Goal: Information Seeking & Learning: Learn about a topic

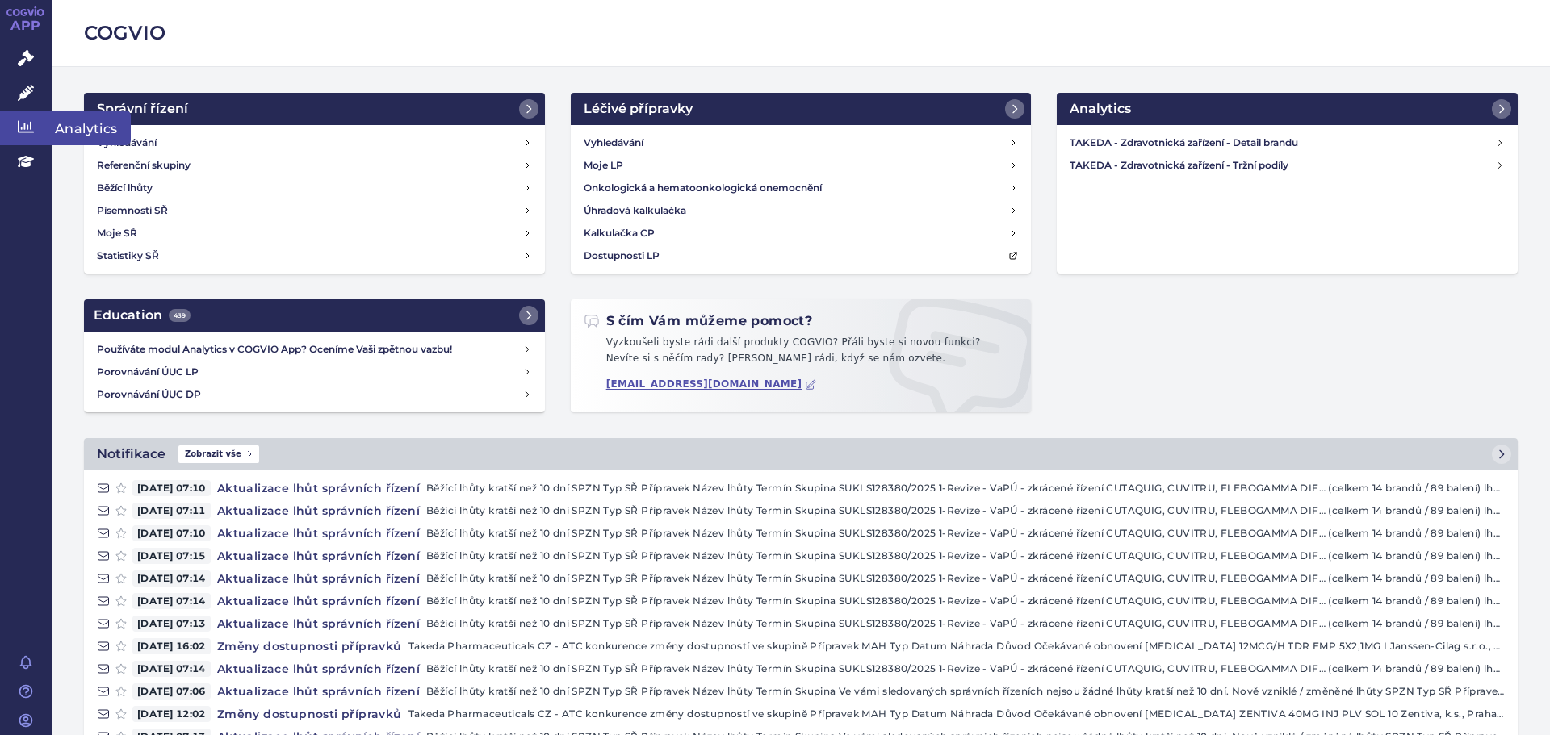
click at [44, 122] on link "Analytics" at bounding box center [26, 128] width 52 height 34
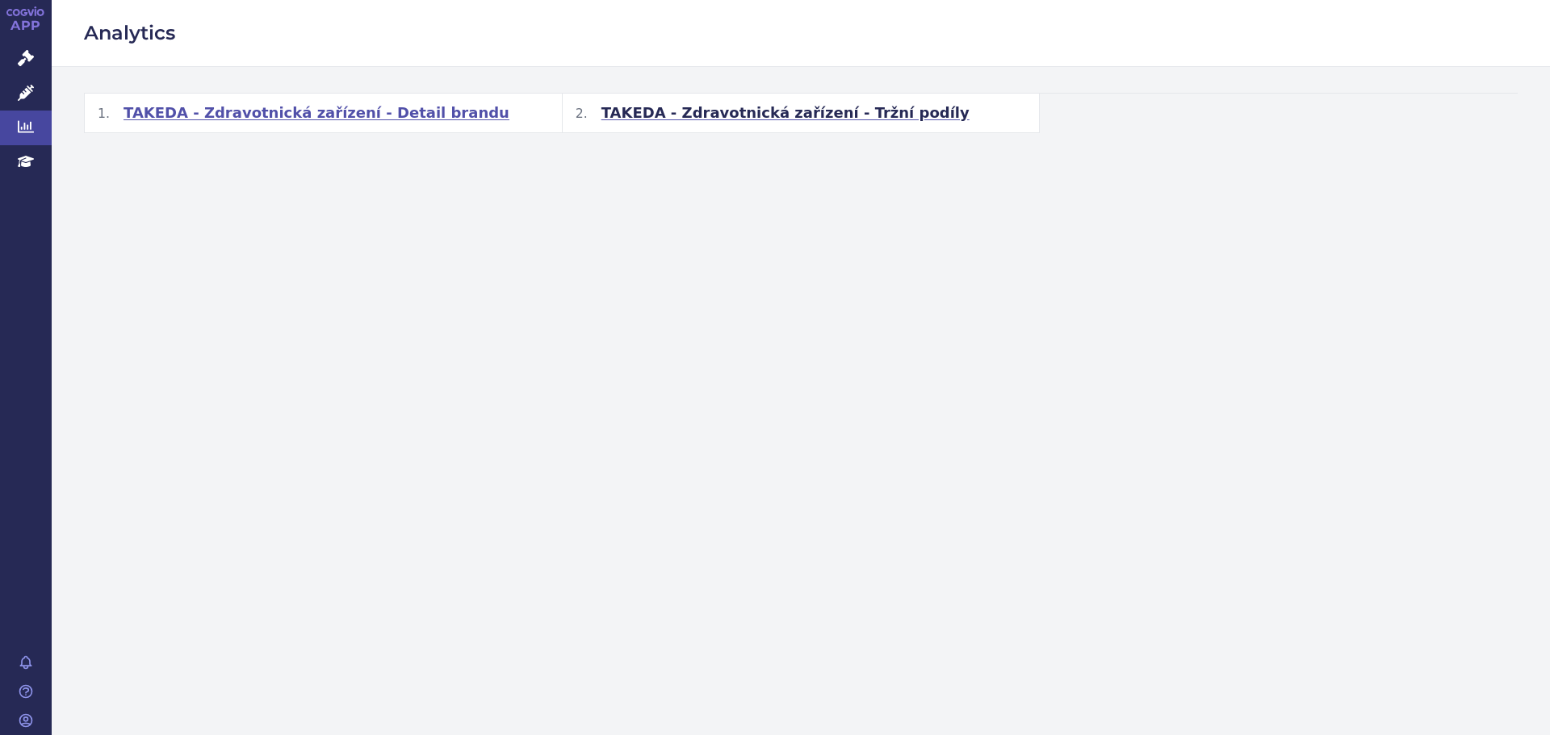
click at [266, 114] on span "TAKEDA - Zdravotnická zařízení - Detail brandu" at bounding box center [316, 112] width 386 height 19
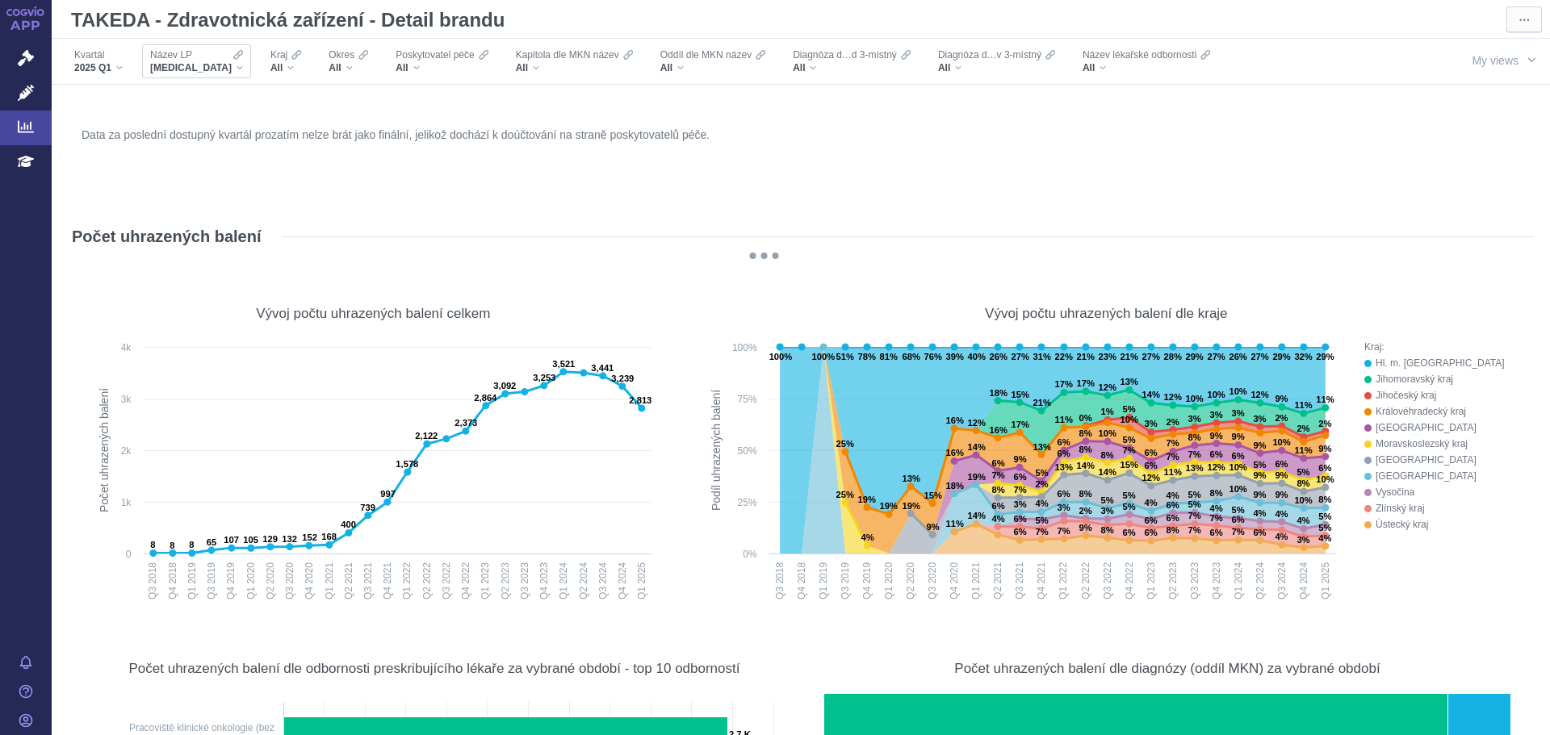
click at [194, 75] on div "Název LP [MEDICAL_DATA]" at bounding box center [196, 61] width 109 height 34
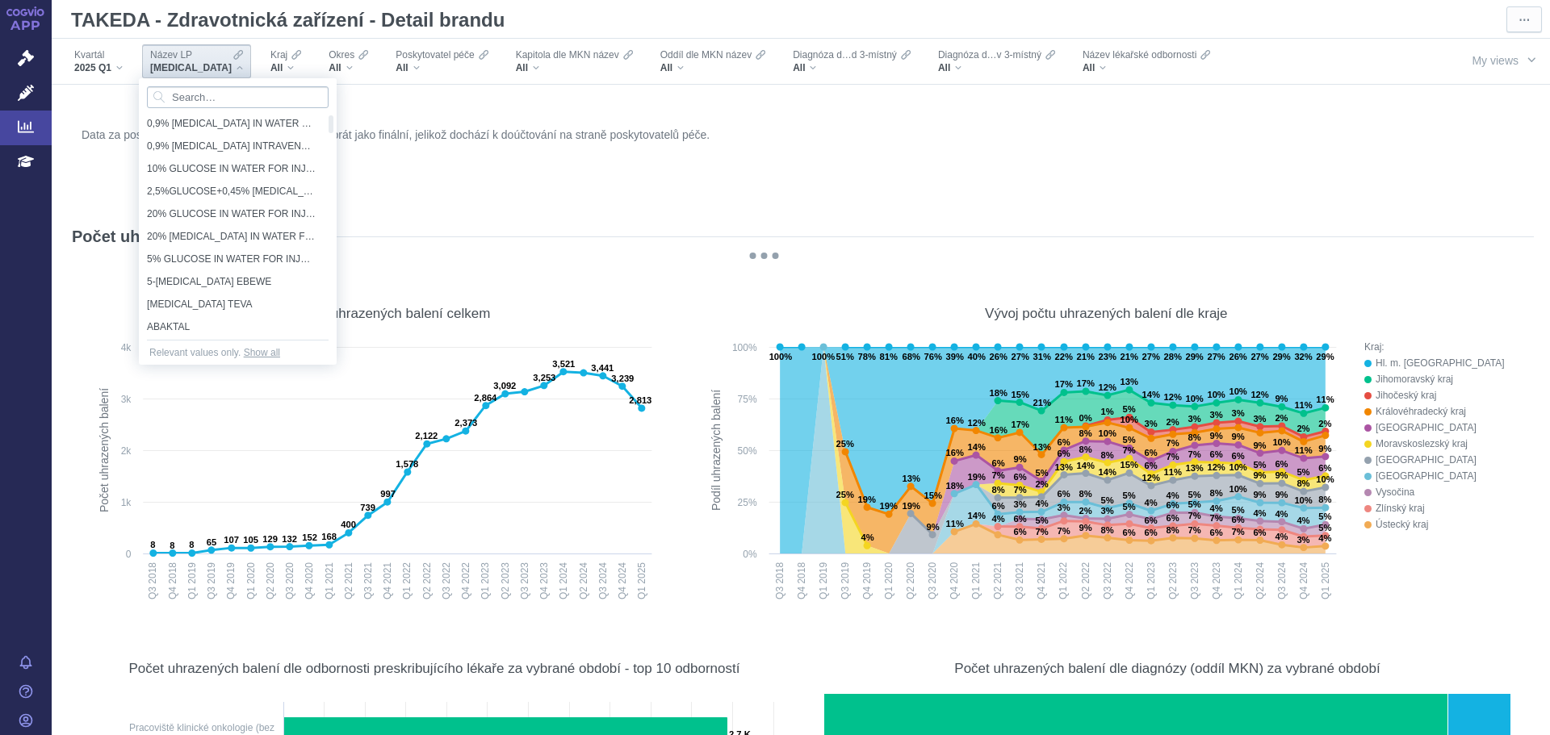
click at [216, 99] on input "Search attribute values" at bounding box center [238, 97] width 182 height 22
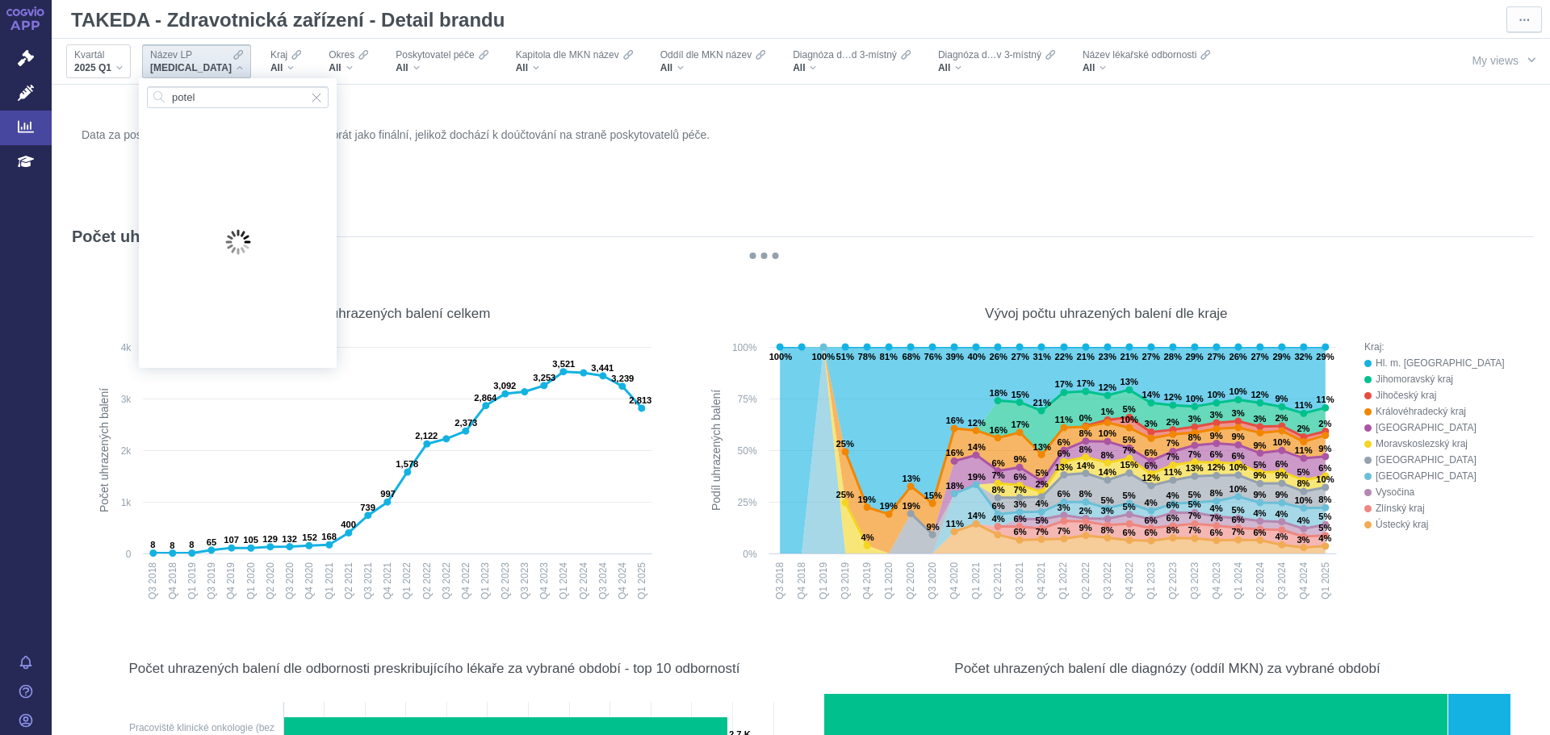
type input "potel"
click at [94, 64] on span "2025 Q1" at bounding box center [92, 67] width 37 height 13
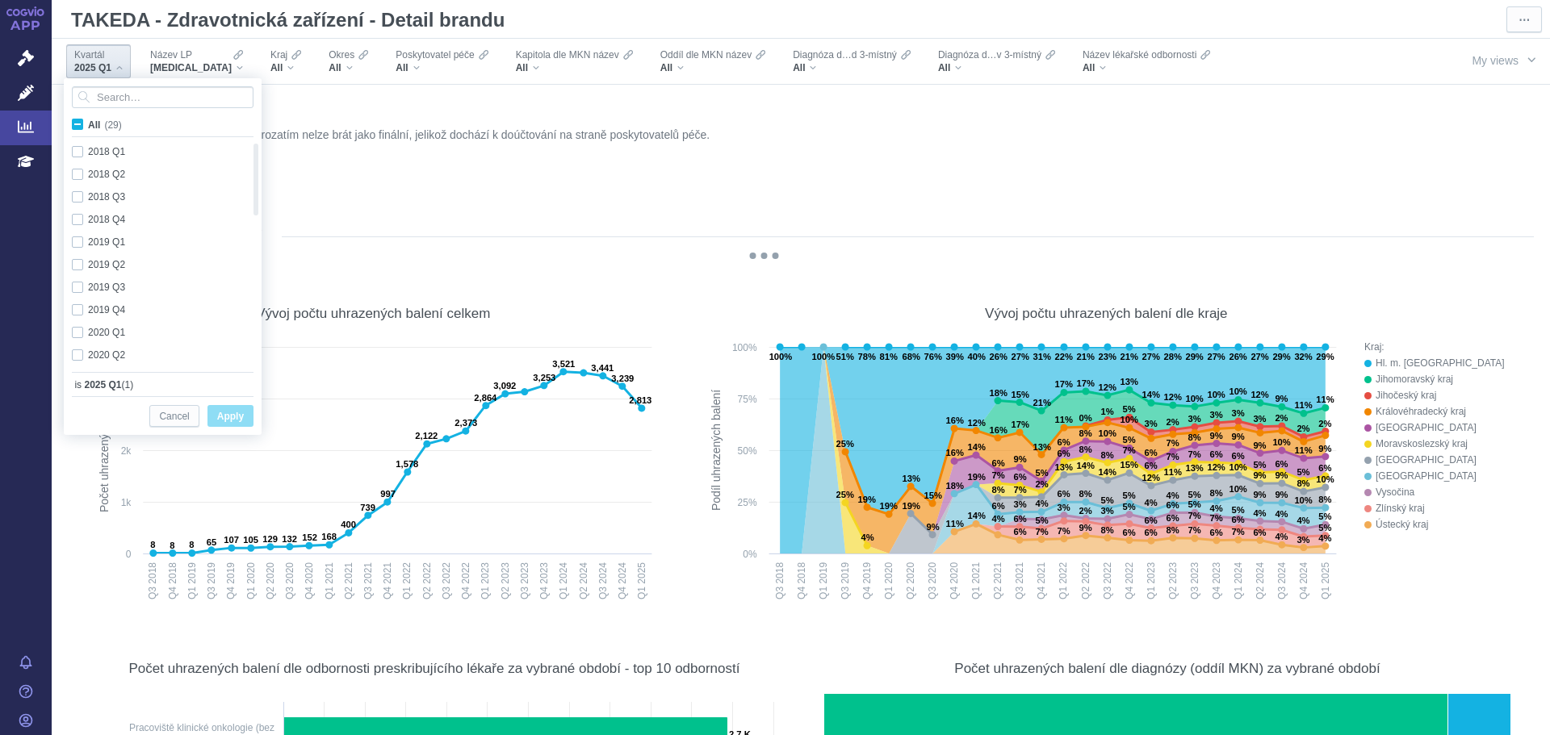
click at [88, 128] on span "All (29)" at bounding box center [105, 124] width 34 height 11
click at [88, 127] on input "All (29)" at bounding box center [93, 121] width 10 height 10
checkbox input "true"
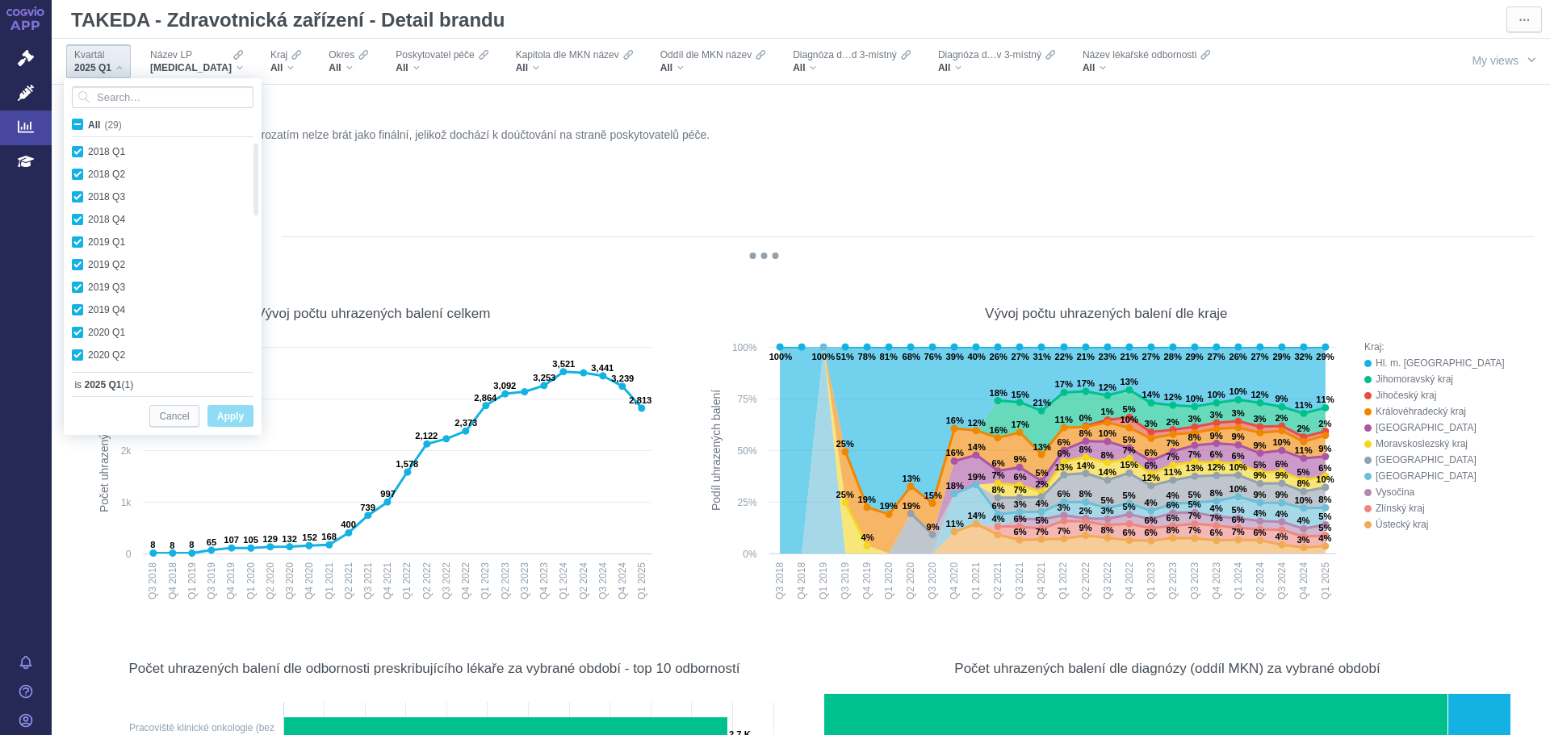
checkbox input "true"
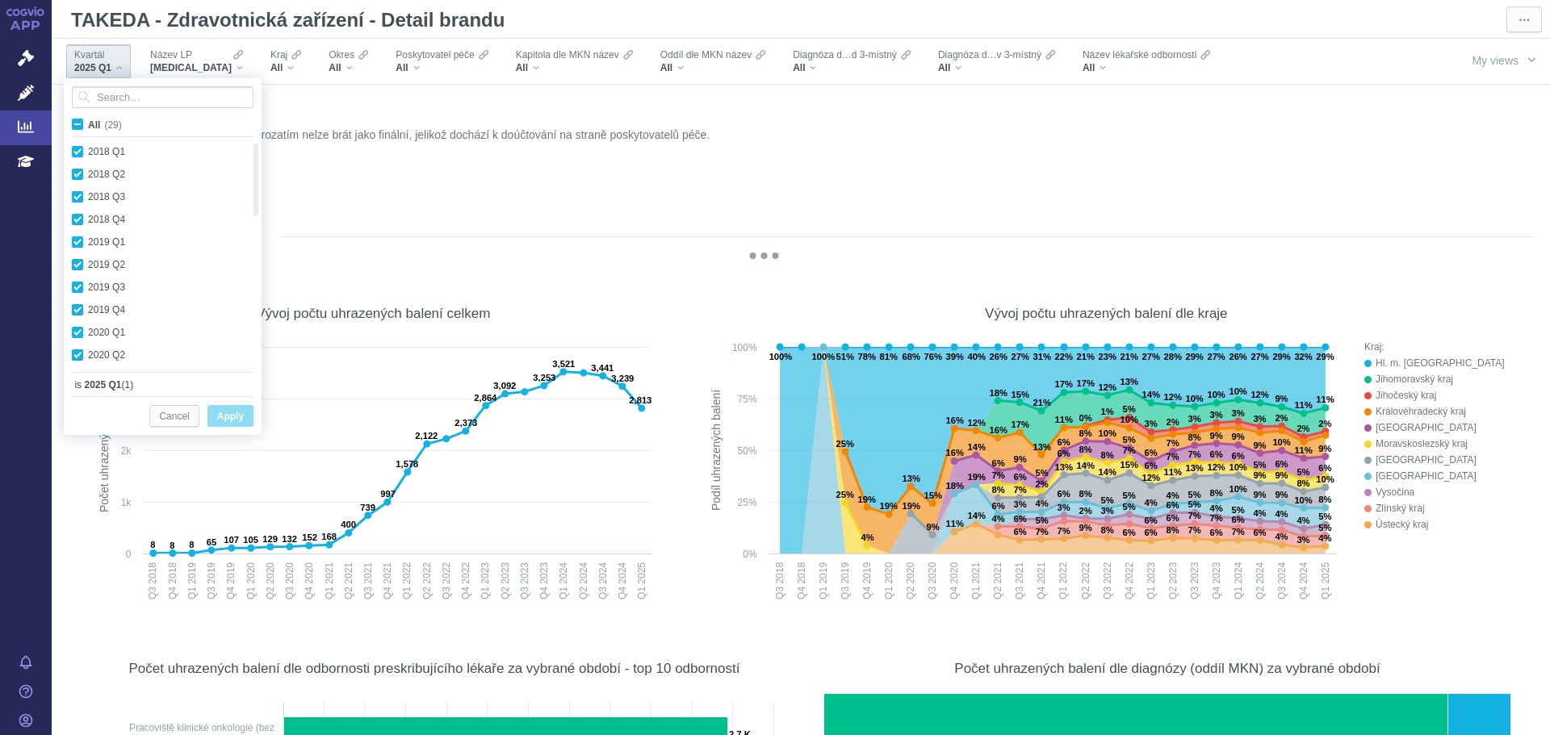
checkbox input "true"
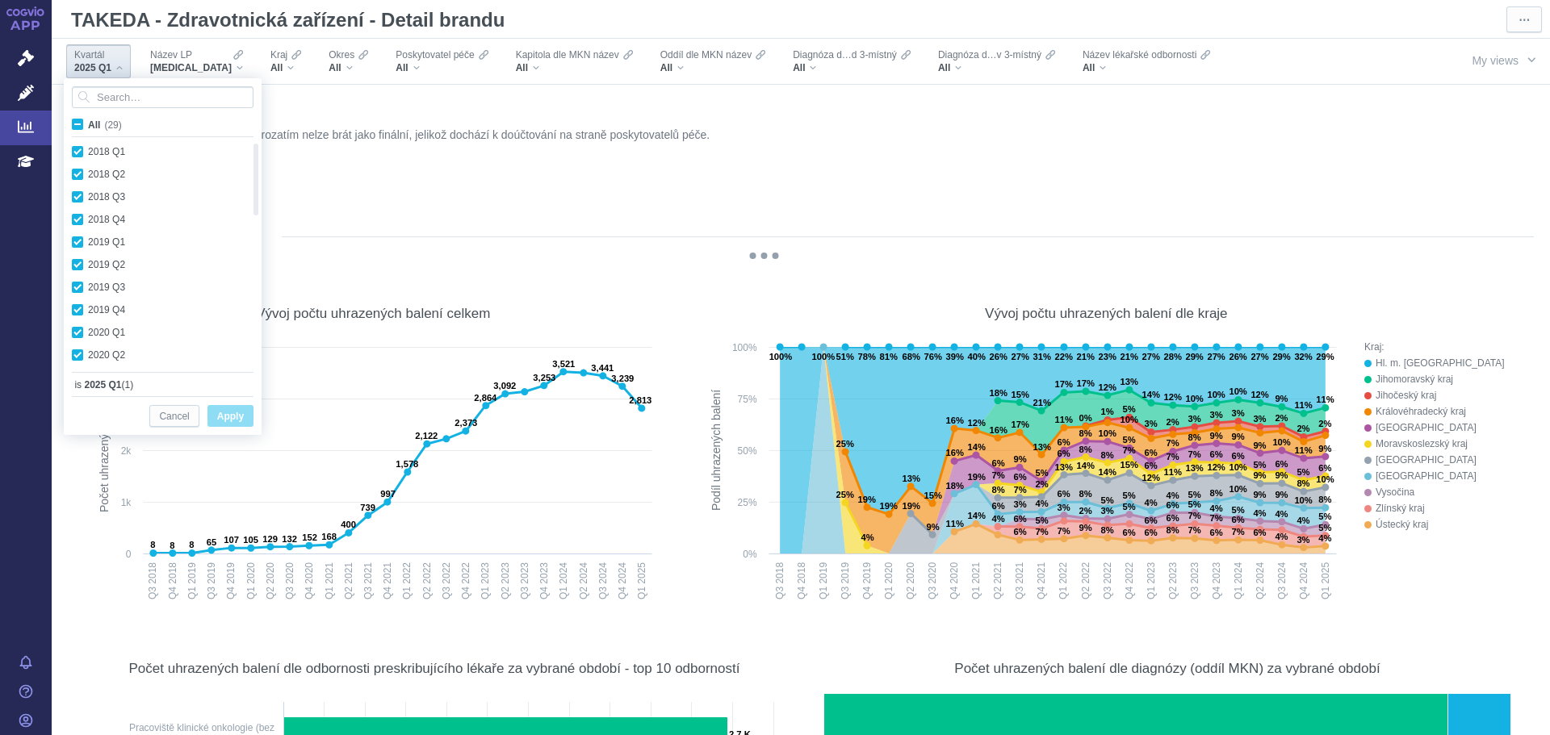
checkbox input "true"
click at [229, 420] on span "Apply" at bounding box center [230, 417] width 27 height 20
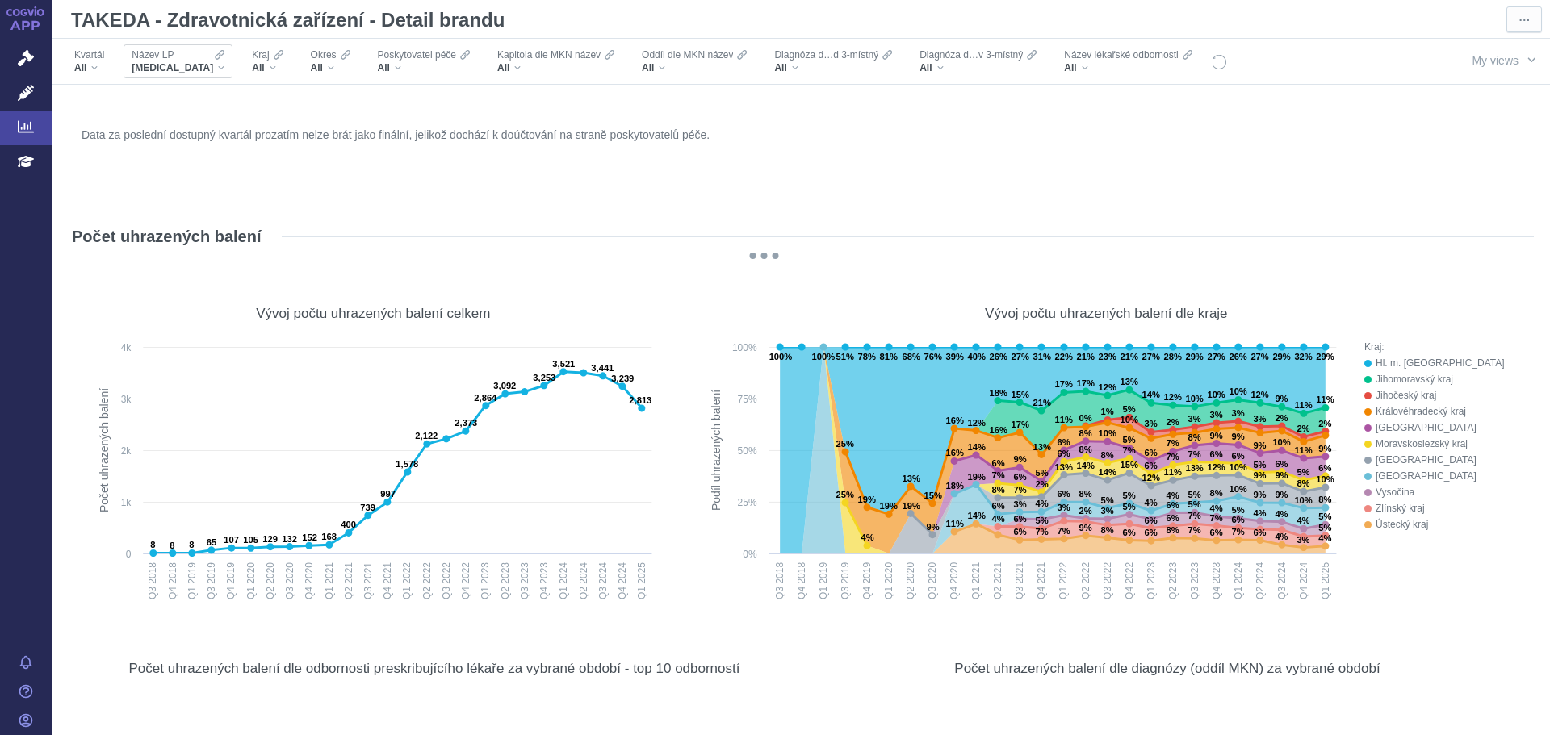
click at [182, 63] on span "[MEDICAL_DATA]" at bounding box center [173, 67] width 82 height 13
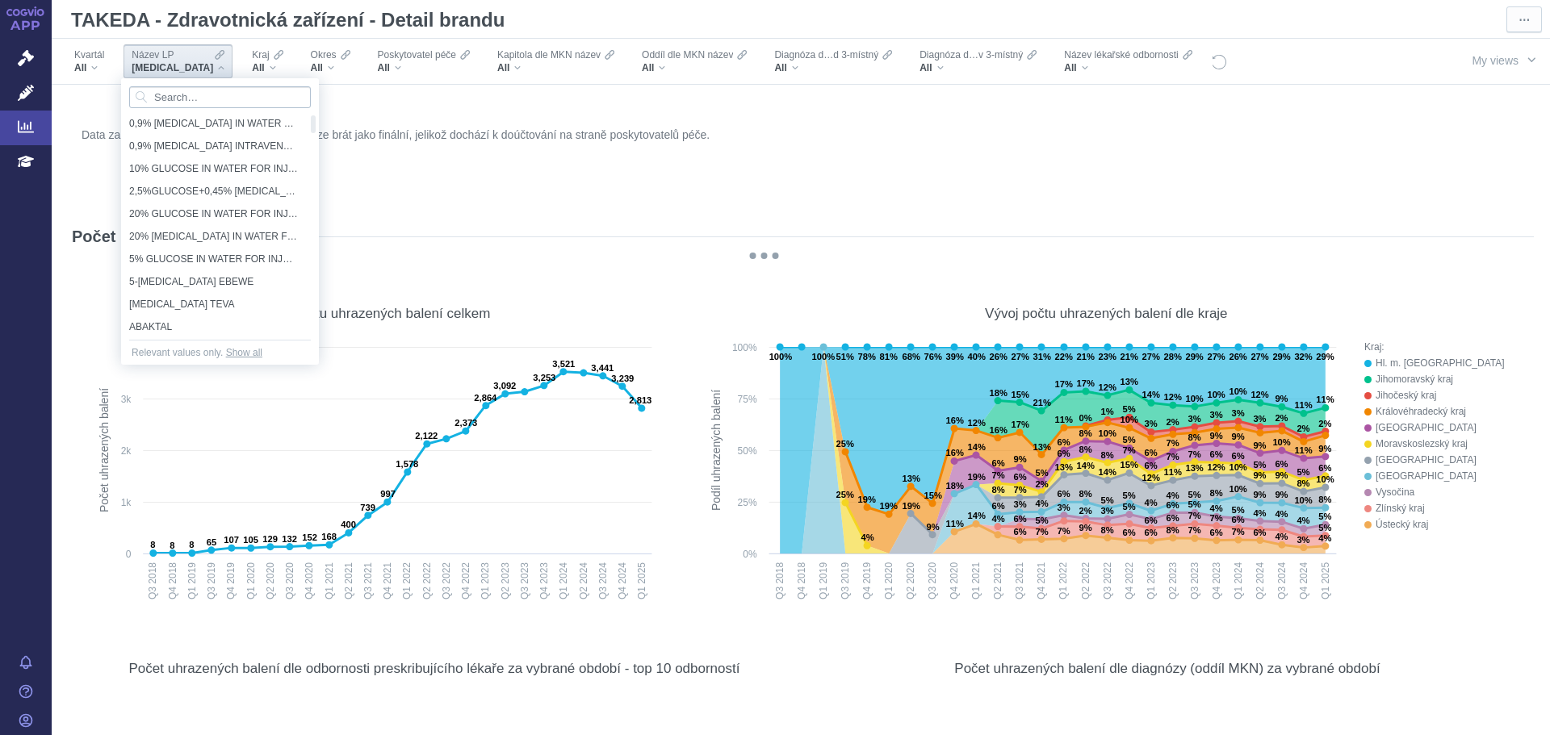
click at [186, 90] on input "Search attribute values" at bounding box center [220, 97] width 182 height 22
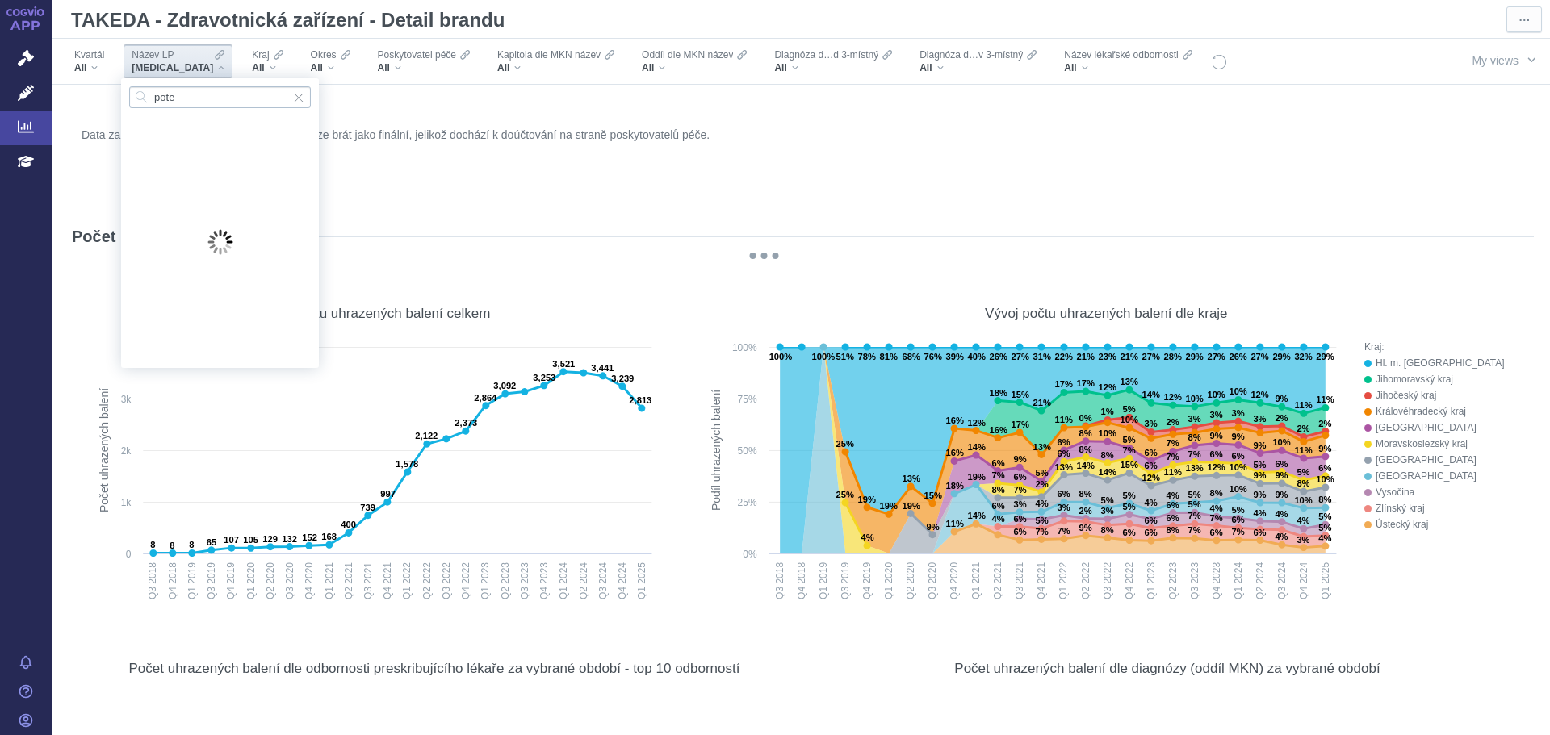
click at [186, 102] on input "pote" at bounding box center [220, 97] width 182 height 22
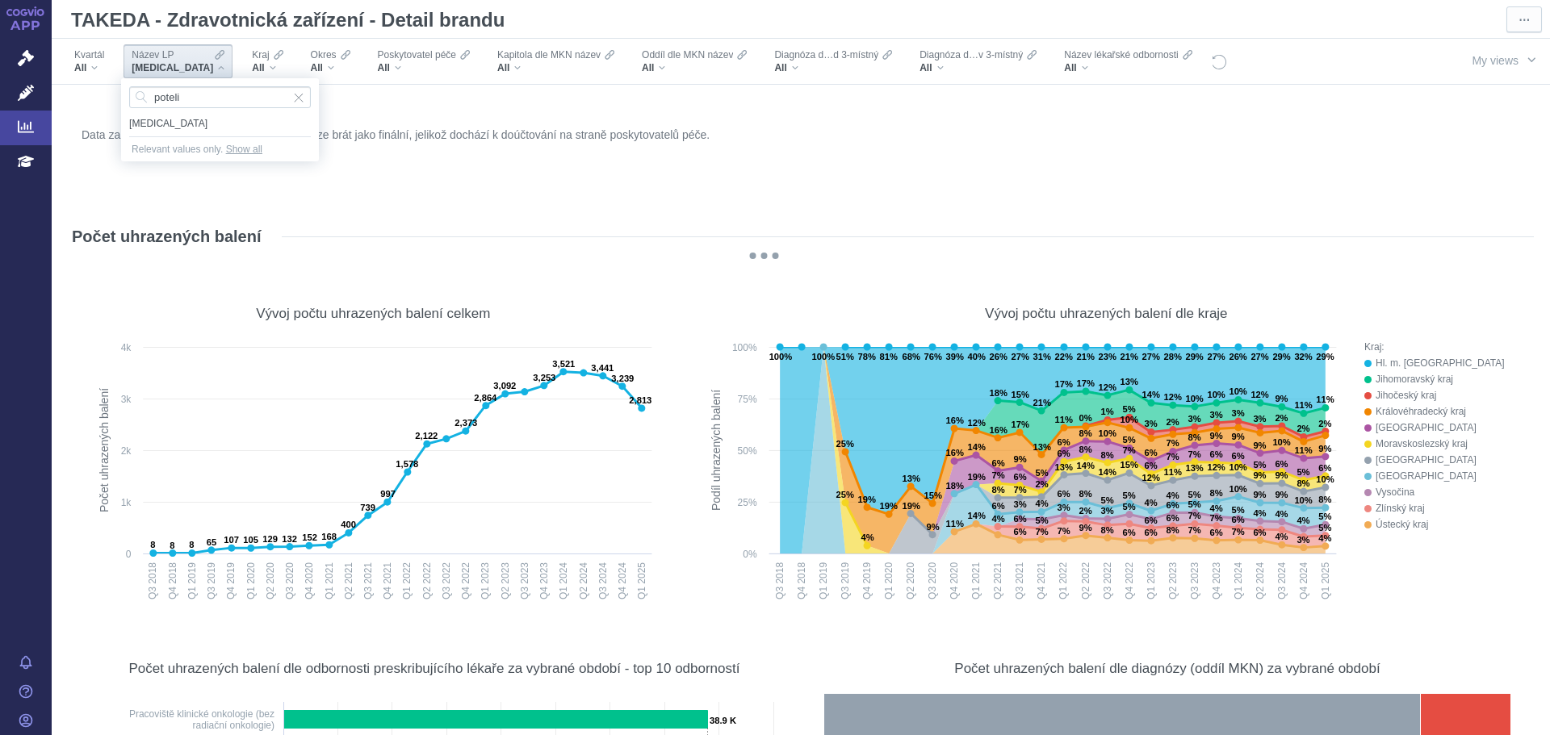
type input "poteli"
click at [152, 110] on div "poteli" at bounding box center [220, 97] width 198 height 38
click at [151, 119] on span "[MEDICAL_DATA]" at bounding box center [220, 123] width 182 height 23
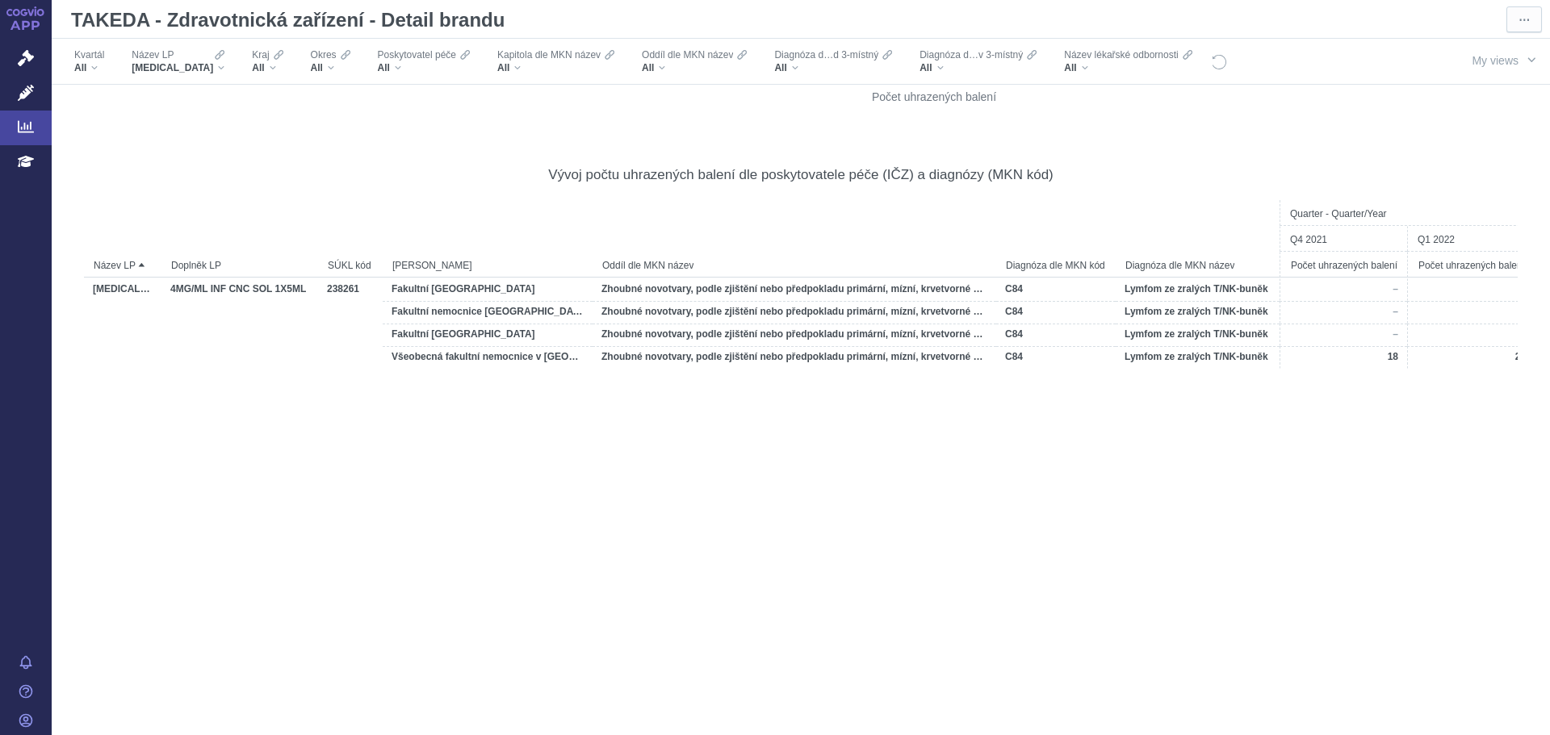
scroll to position [3390, 0]
click at [1512, 156] on div "More actions" at bounding box center [1518, 148] width 29 height 29
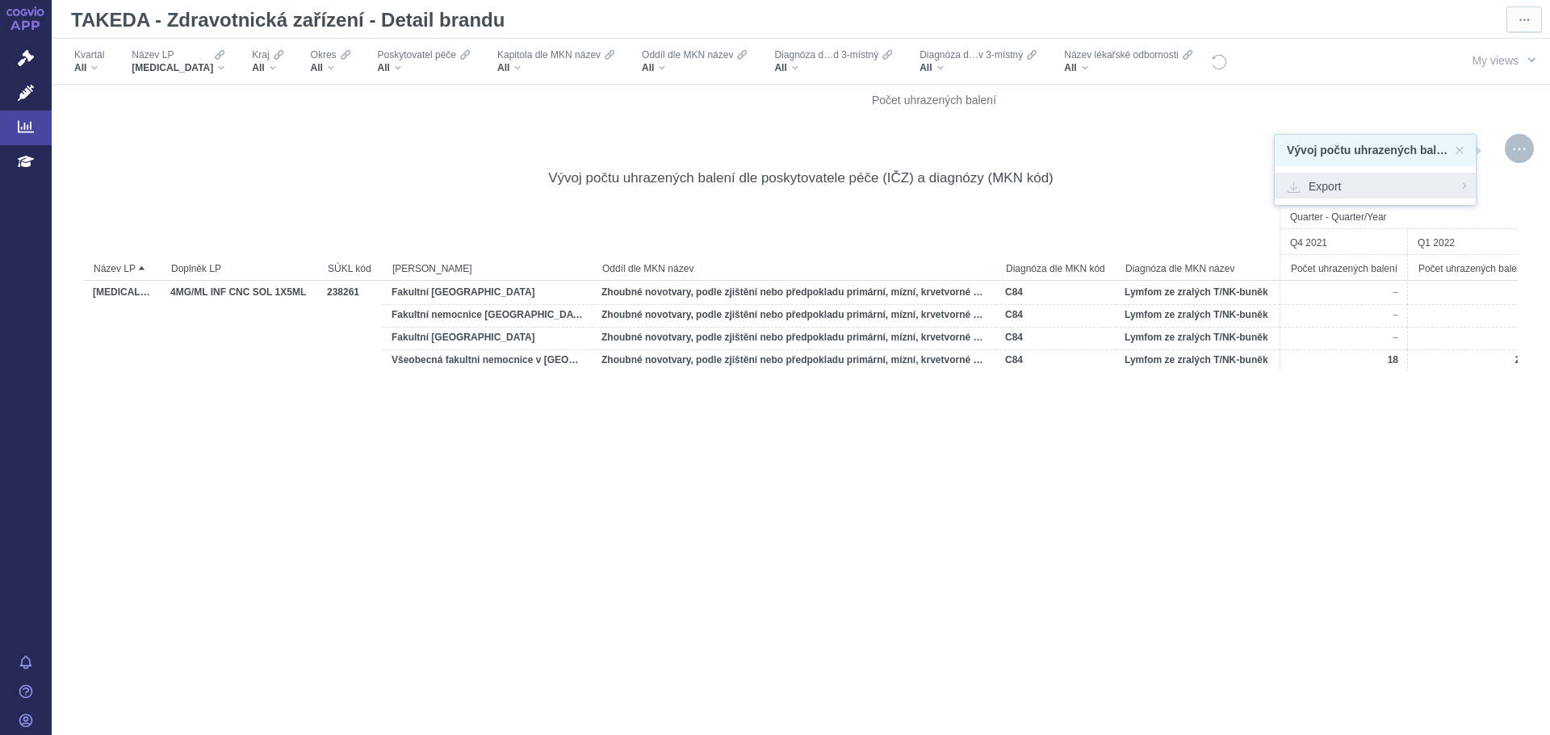
click at [1358, 193] on span "Export" at bounding box center [1374, 186] width 177 height 16
click at [1336, 248] on div "Formatted (XLSX)" at bounding box center [1374, 249] width 201 height 21
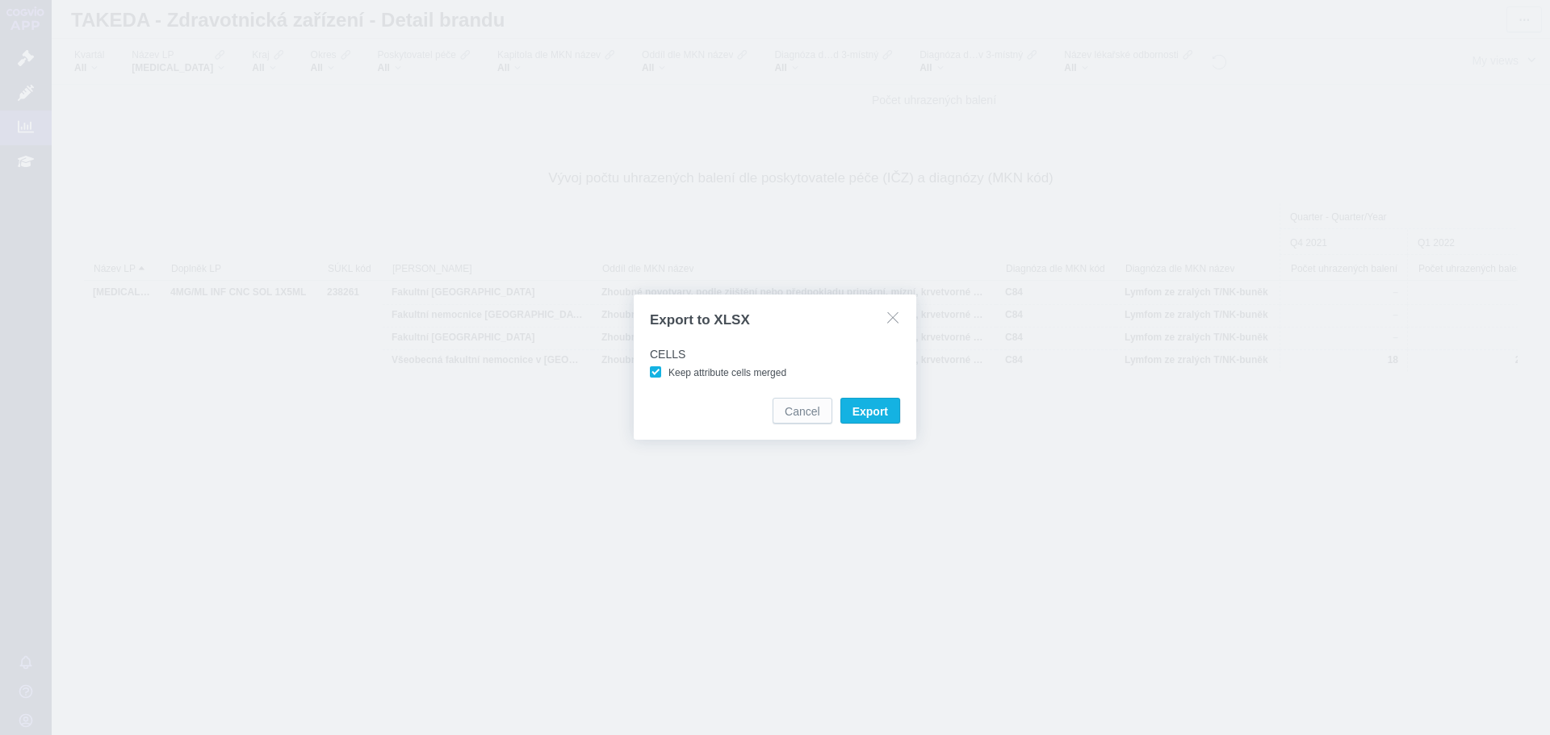
click at [743, 373] on span "Keep attribute cells merged" at bounding box center [727, 372] width 118 height 11
click at [676, 373] on input "Keep attribute cells merged" at bounding box center [671, 369] width 10 height 10
checkbox input "false"
click at [889, 412] on button "Export" at bounding box center [870, 411] width 60 height 26
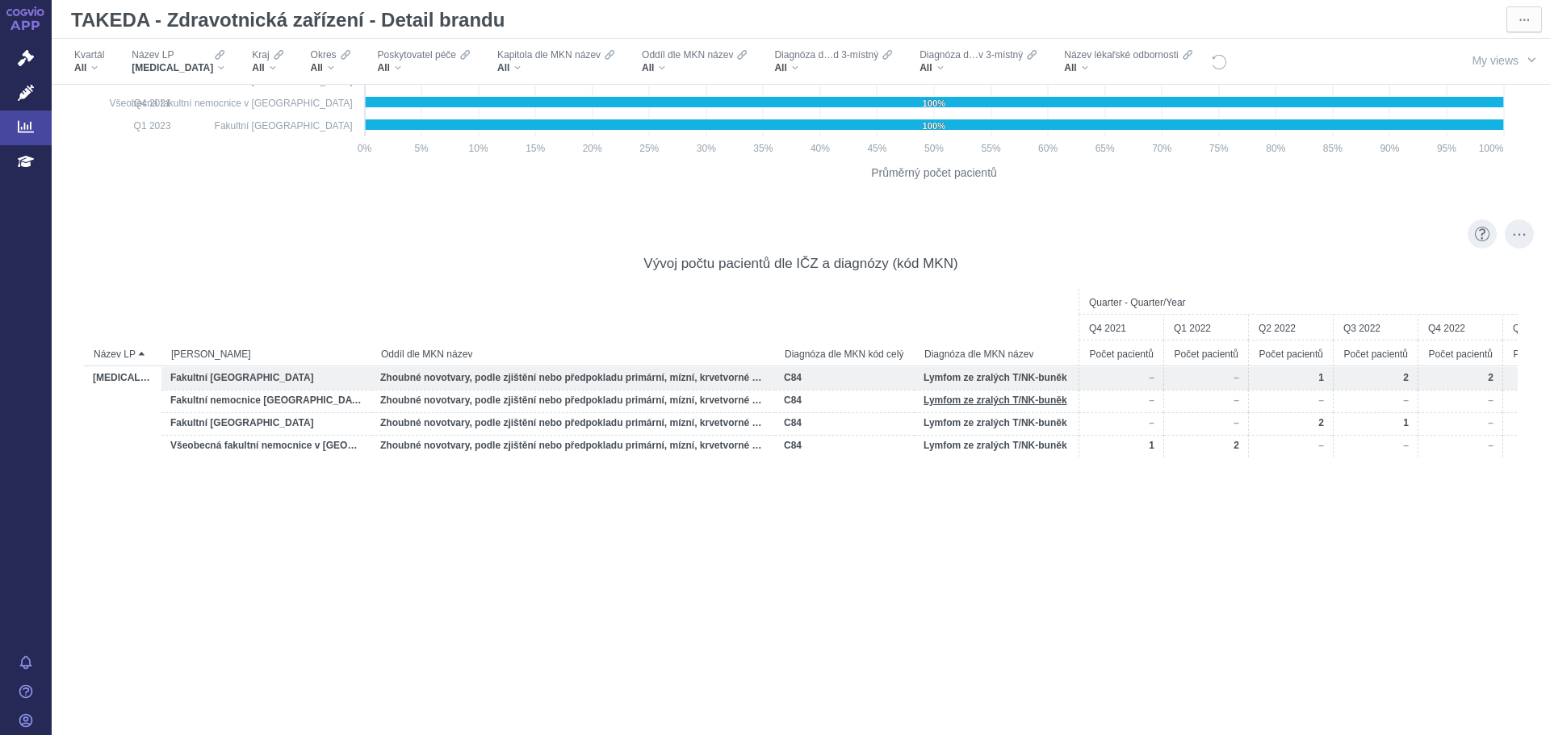
scroll to position [19905, 0]
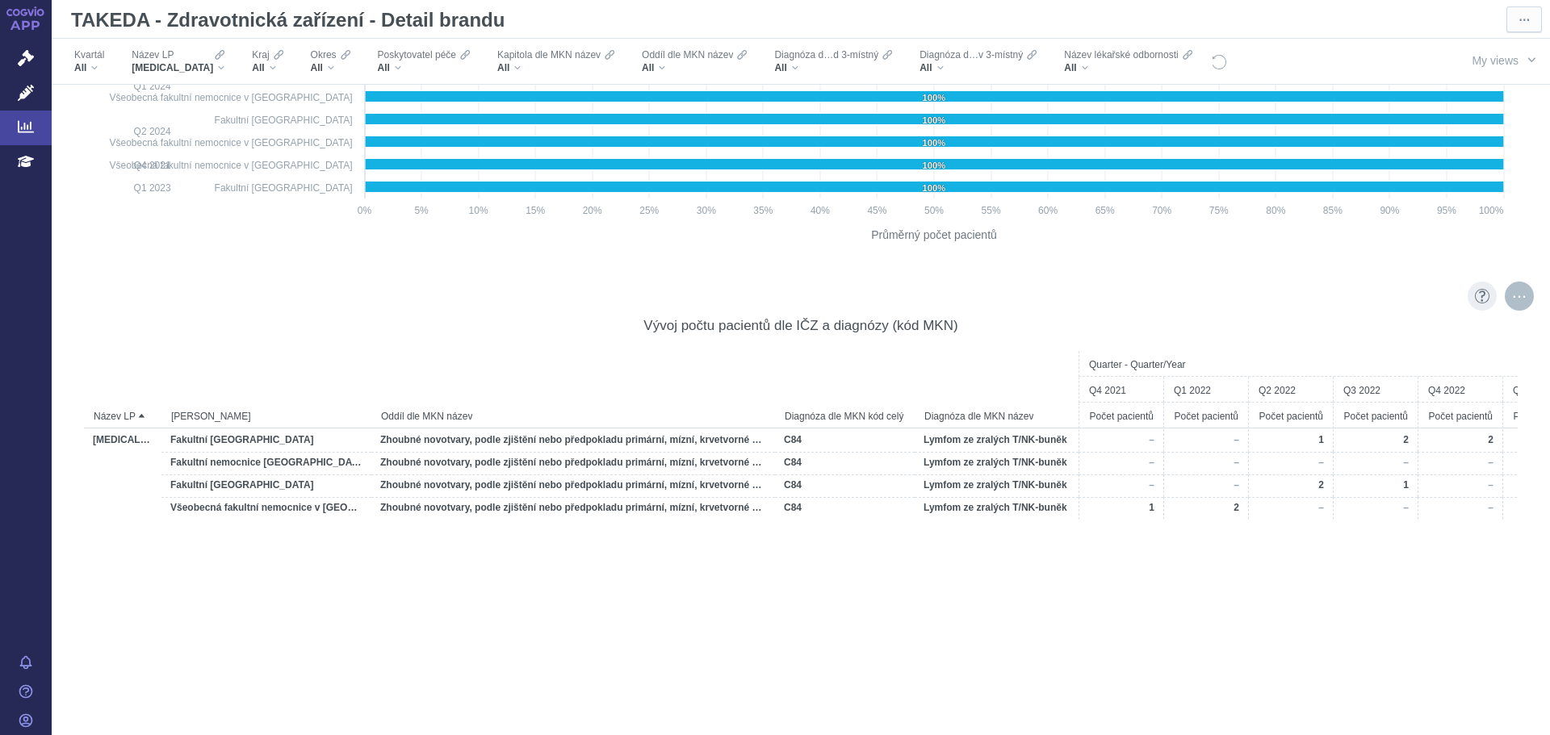
click at [1512, 299] on div "More actions" at bounding box center [1518, 296] width 29 height 29
click at [1358, 331] on span "Export" at bounding box center [1374, 333] width 177 height 16
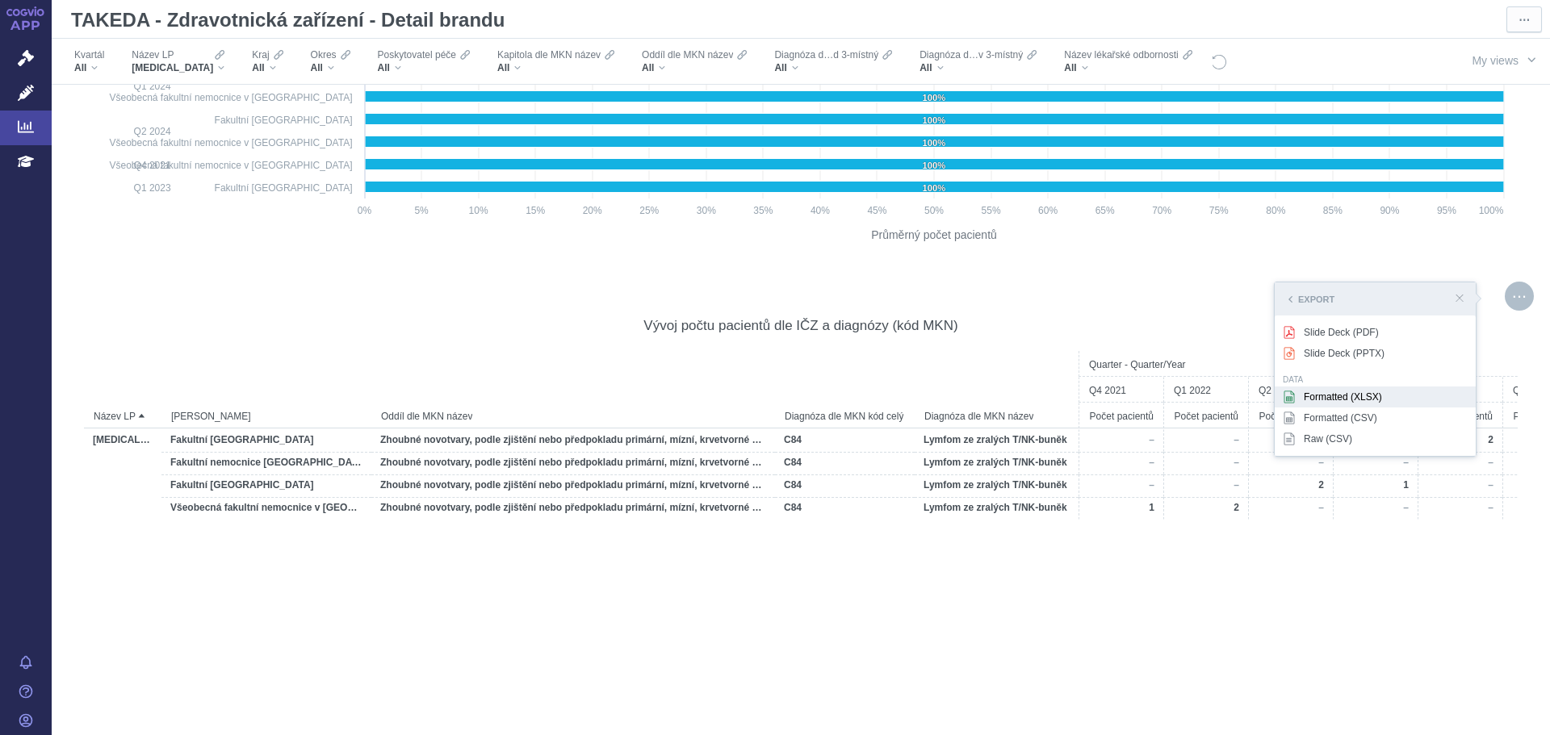
click at [1332, 399] on div "Formatted (XLSX)" at bounding box center [1374, 397] width 201 height 21
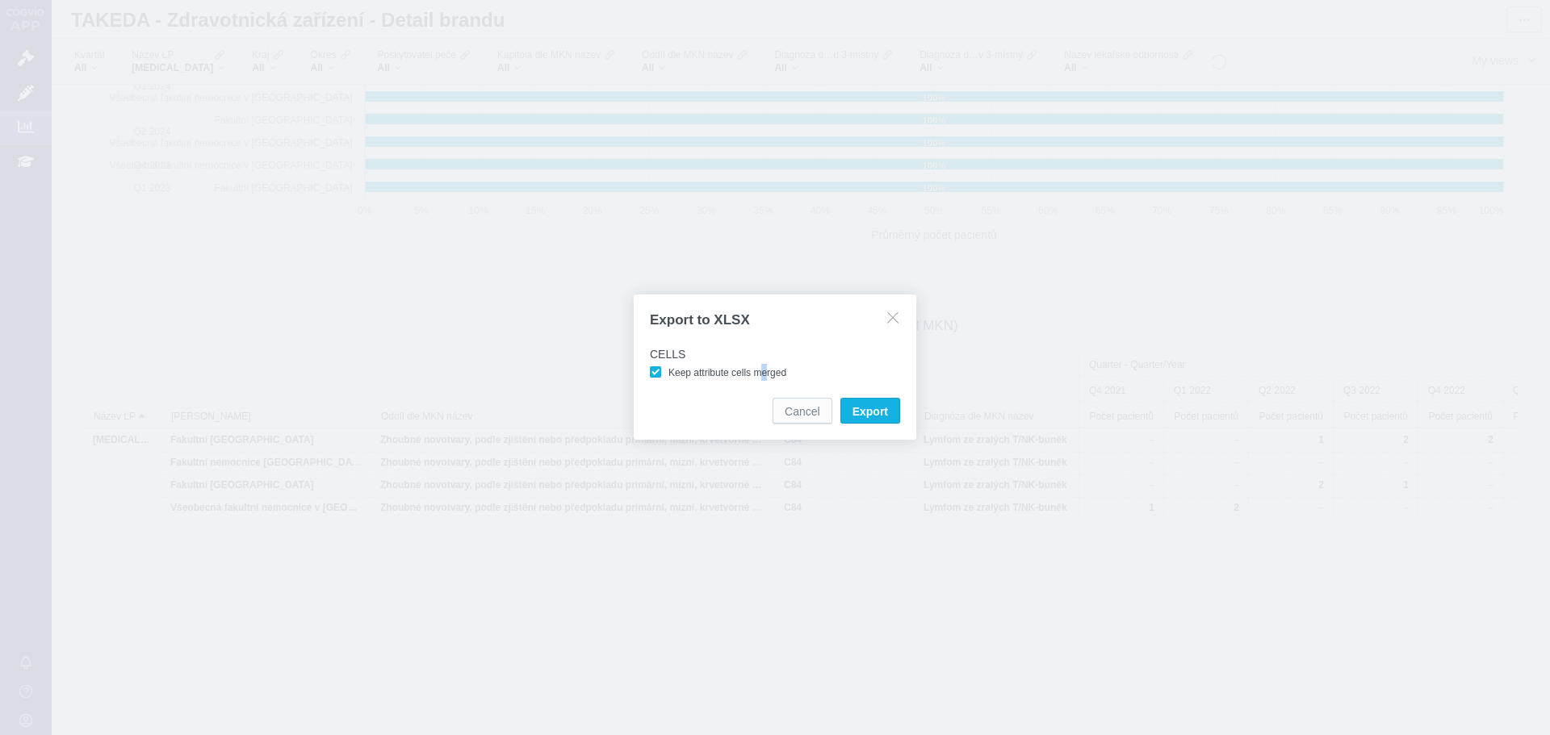
click at [763, 377] on span "Keep attribute cells merged" at bounding box center [727, 372] width 118 height 11
click at [730, 366] on label "Keep attribute cells merged" at bounding box center [720, 372] width 147 height 16
click at [676, 366] on input "Keep attribute cells merged" at bounding box center [671, 369] width 10 height 10
checkbox input "false"
click at [851, 408] on button "Export" at bounding box center [870, 411] width 60 height 26
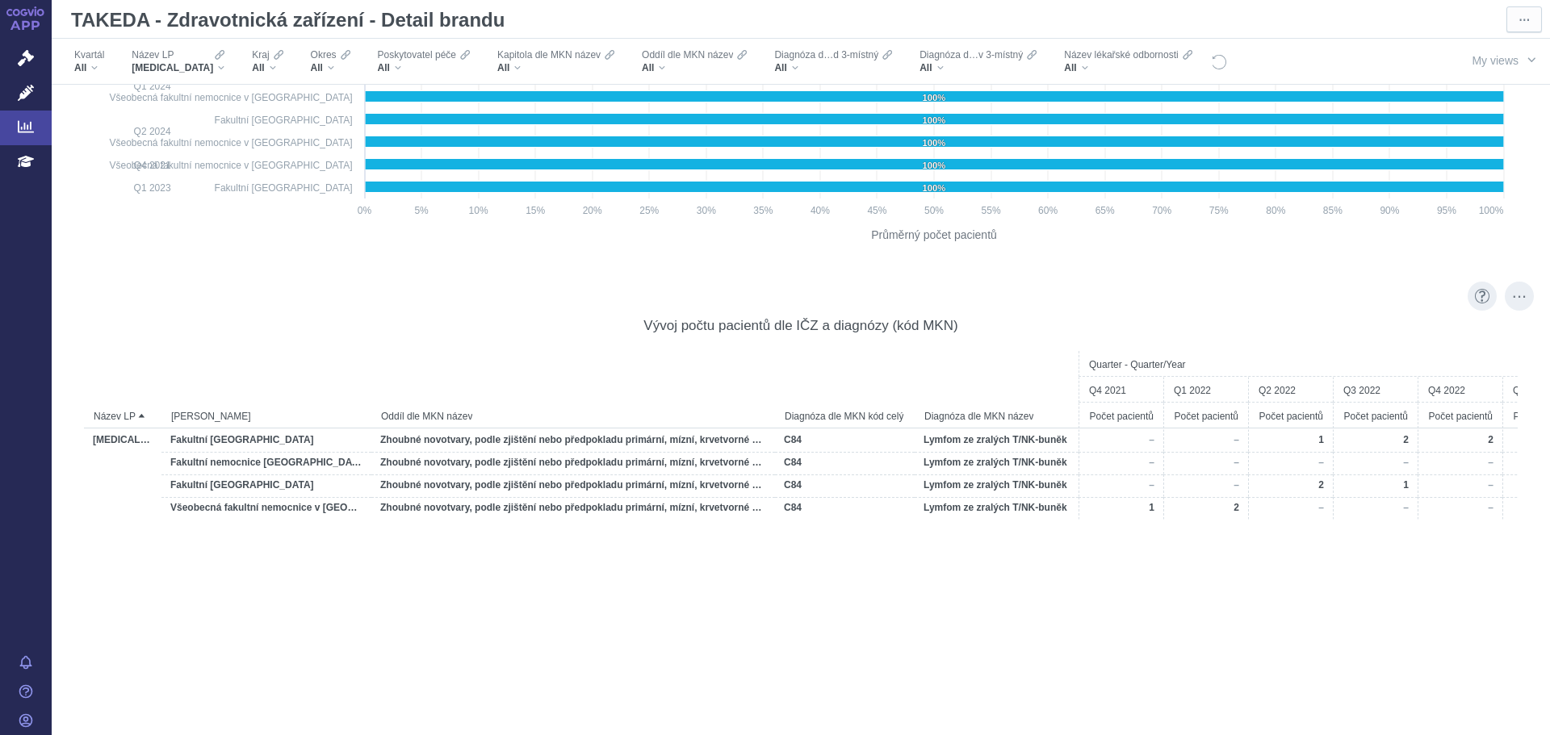
drag, startPoint x: 1014, startPoint y: 533, endPoint x: 1129, endPoint y: 525, distance: 115.7
click at [1129, 525] on div "Quarter - Quarter/Year Q4 2021 Q1 2022 Q2 2022 Q3 2022 Q4 2022 Q1 2023 Q2 2023 …" at bounding box center [800, 631] width 1433 height 560
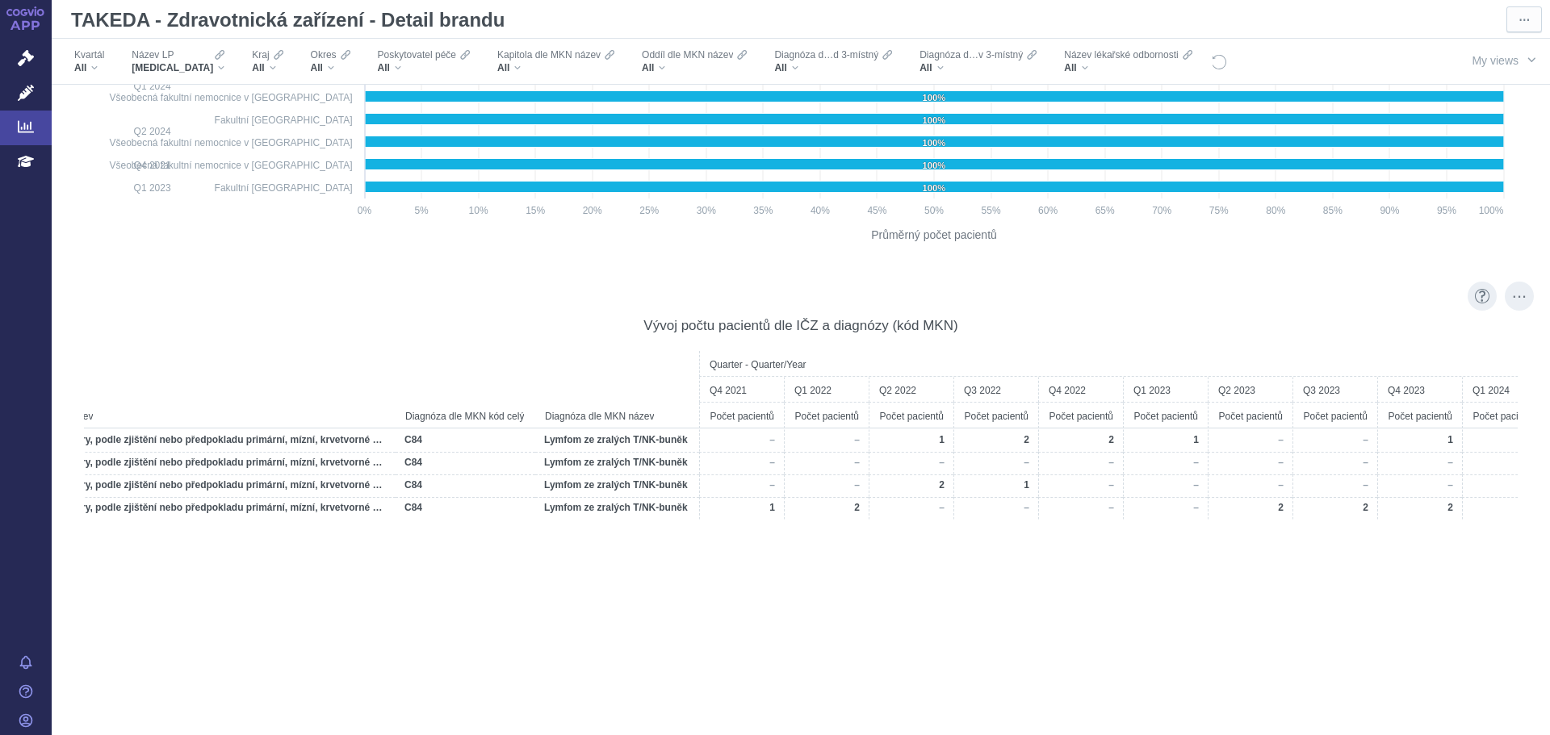
scroll to position [0, 0]
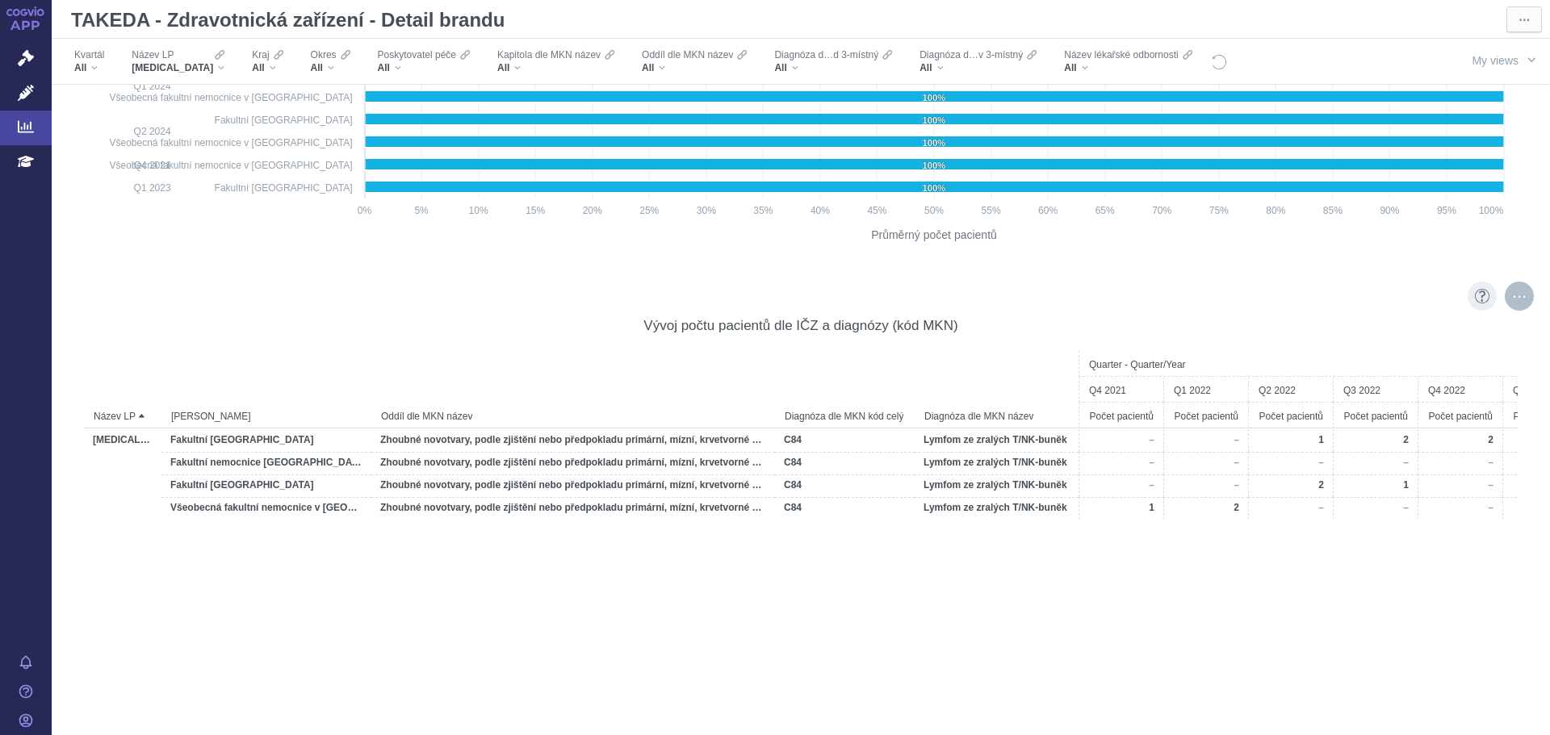
click at [1504, 299] on div "More actions" at bounding box center [1518, 296] width 29 height 29
click at [1382, 327] on span "Export" at bounding box center [1374, 333] width 177 height 16
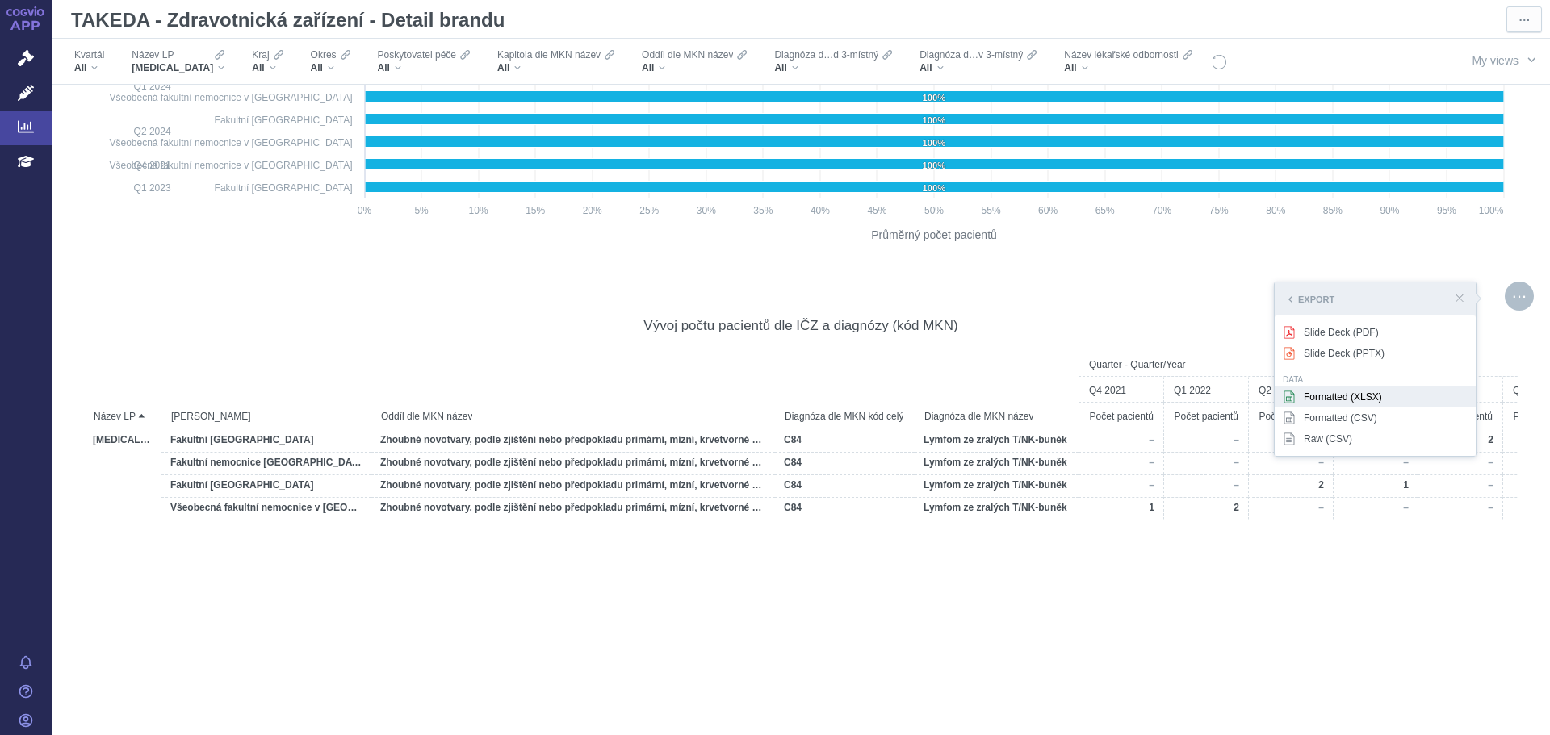
click at [1312, 393] on div "Formatted (XLSX)" at bounding box center [1374, 397] width 201 height 21
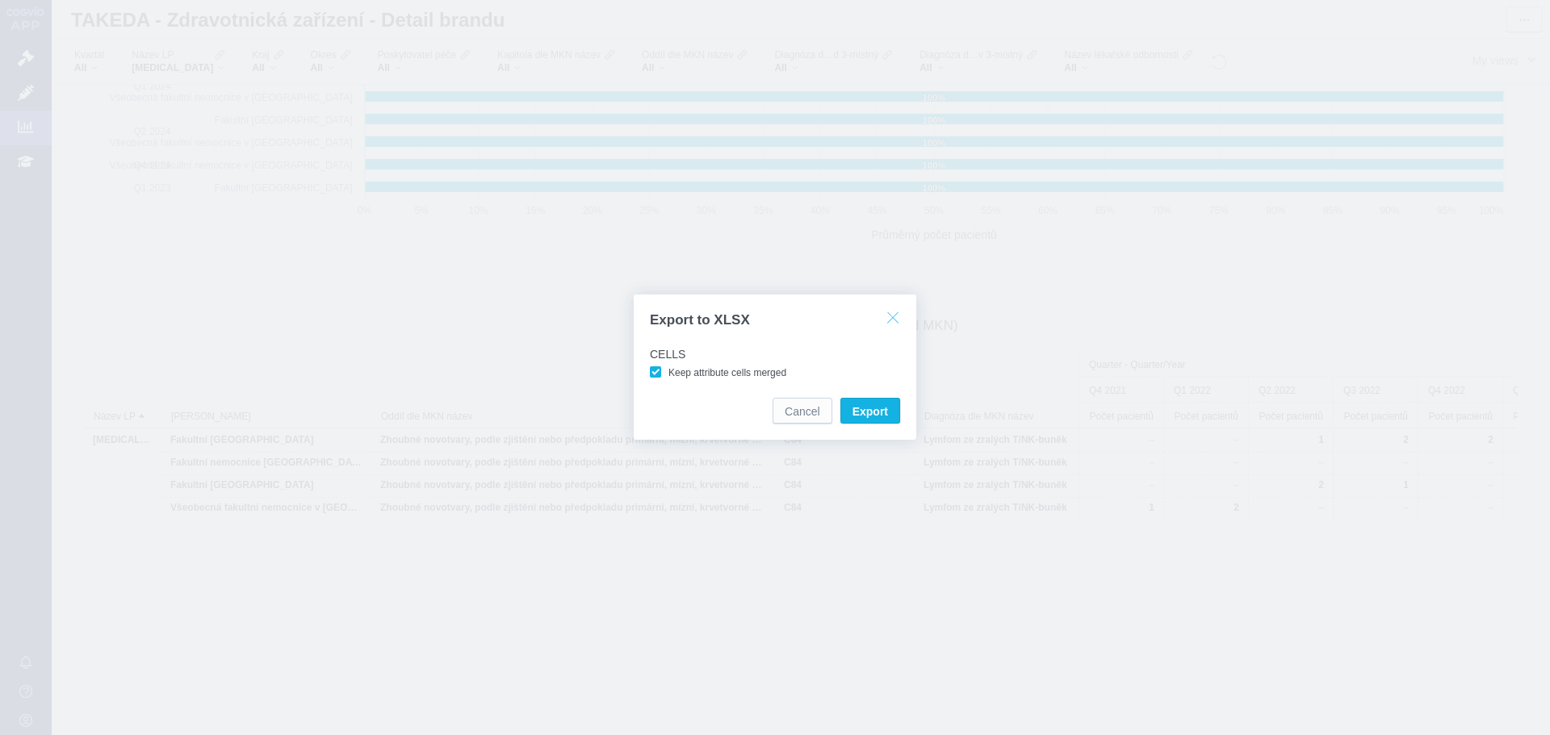
click at [888, 322] on button "button" at bounding box center [892, 317] width 25 height 23
